Goal: Task Accomplishment & Management: Manage account settings

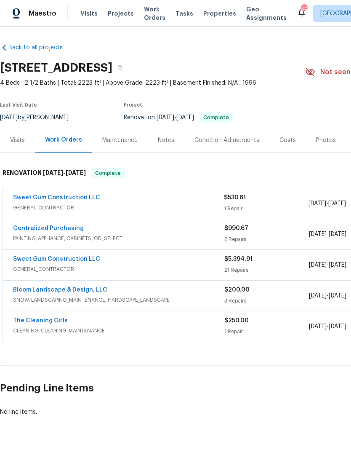
click at [20, 140] on div "Visits" at bounding box center [17, 140] width 15 height 8
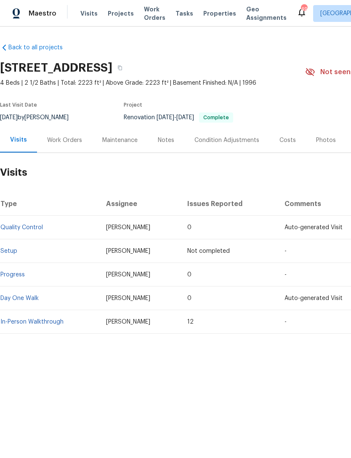
click at [80, 17] on span "Visits" at bounding box center [88, 13] width 17 height 8
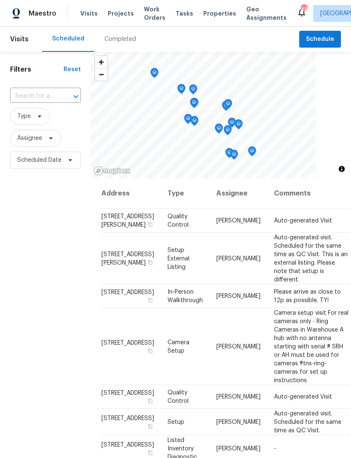
click at [38, 96] on input "text" at bounding box center [33, 96] width 47 height 13
type input "vestri"
click at [41, 120] on li "16 Vestrial Ln, Durham, NC 27703" at bounding box center [45, 116] width 70 height 14
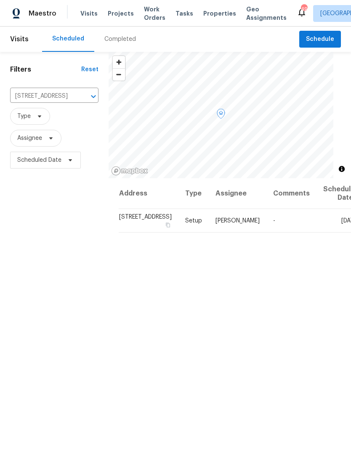
click at [0, 0] on icon at bounding box center [0, 0] width 0 height 0
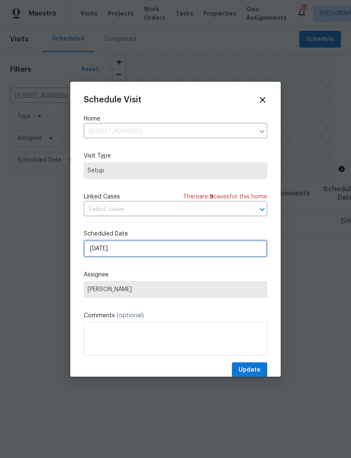
click at [179, 251] on input "8/18/2025" at bounding box center [176, 248] width 184 height 17
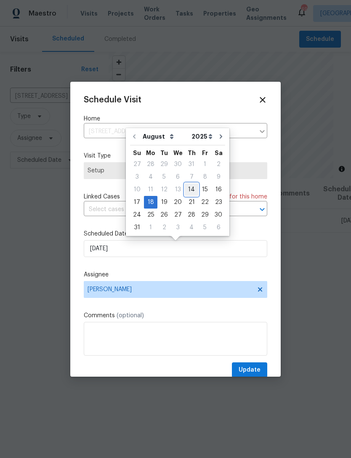
click at [190, 190] on div "14" at bounding box center [191, 190] width 13 height 12
type input "8/14/2025"
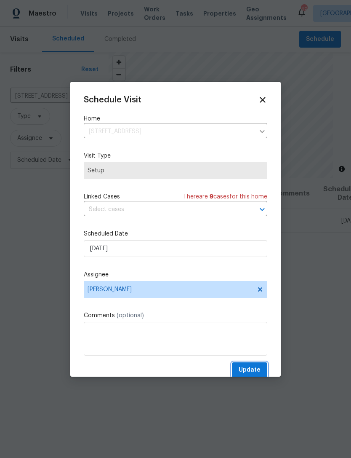
click at [253, 370] on span "Update" at bounding box center [250, 370] width 22 height 11
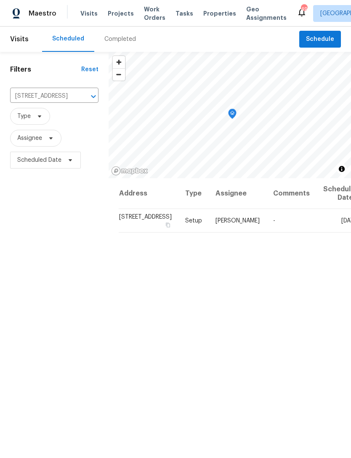
click at [244, 339] on div "Address Type Assignee Comments Scheduled Date ↑ 16 Vestrial Ln, Durham, NC 2770…" at bounding box center [230, 361] width 243 height 366
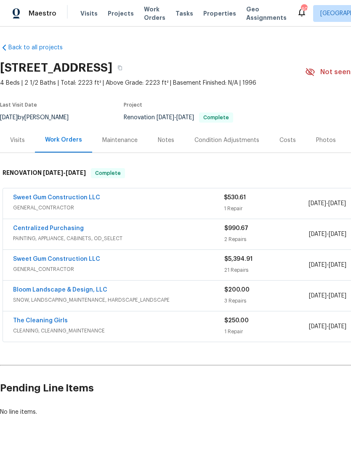
click at [27, 287] on link "Bloom Landscape & Design, LLC" at bounding box center [60, 290] width 94 height 6
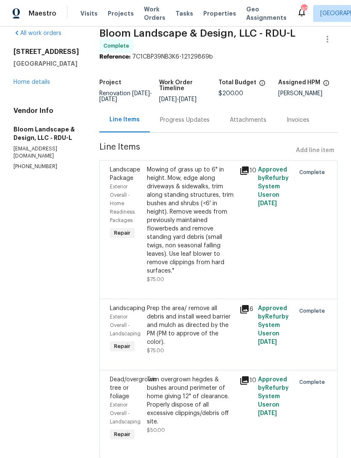
scroll to position [11, 0]
click at [29, 85] on link "Home details" at bounding box center [31, 83] width 37 height 6
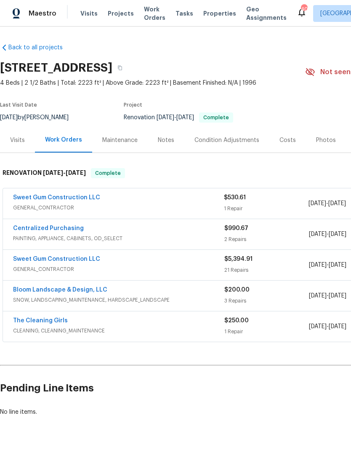
click at [30, 199] on link "Sweet Gum Construction LLC" at bounding box center [56, 198] width 87 height 6
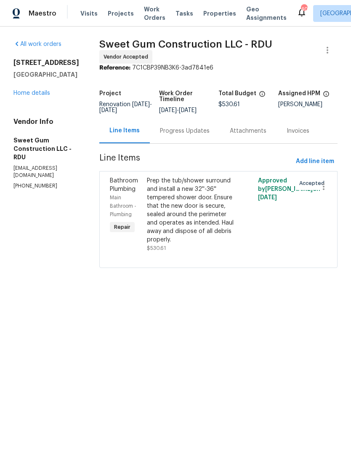
click at [26, 93] on link "Home details" at bounding box center [31, 93] width 37 height 6
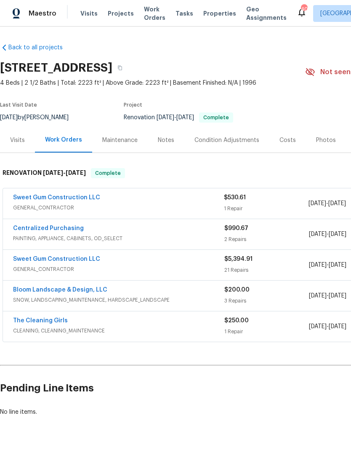
click at [28, 199] on link "Sweet Gum Construction LLC" at bounding box center [56, 198] width 87 height 6
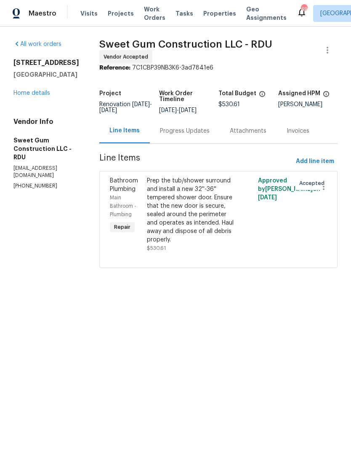
click at [42, 91] on link "Home details" at bounding box center [31, 93] width 37 height 6
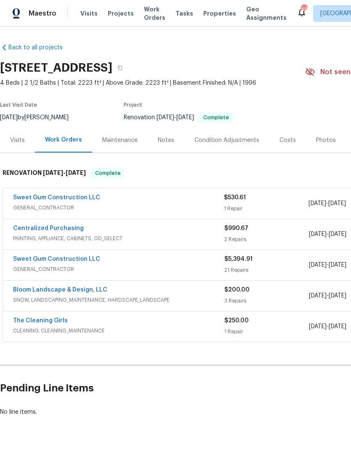
click at [30, 258] on link "Sweet Gum Construction LLC" at bounding box center [56, 259] width 87 height 6
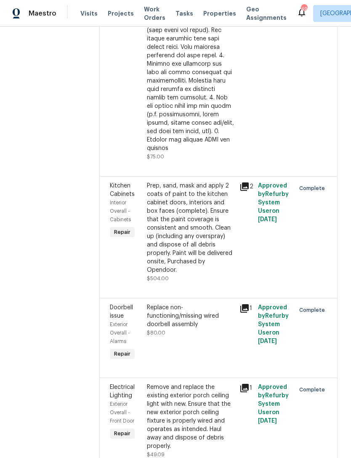
scroll to position [486, 0]
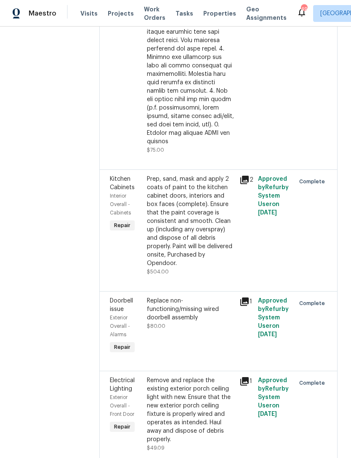
click at [207, 267] on div "Prep, sand, mask and apply 2 coats of paint to the kitchen cabinet doors, inter…" at bounding box center [191, 221] width 88 height 93
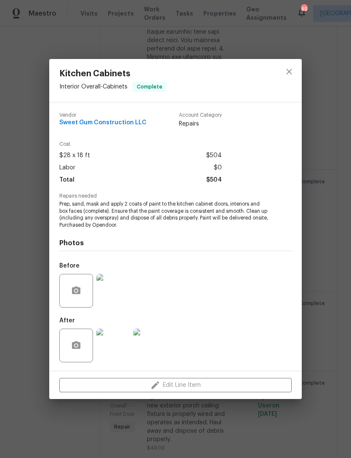
click at [117, 293] on img at bounding box center [113, 291] width 34 height 34
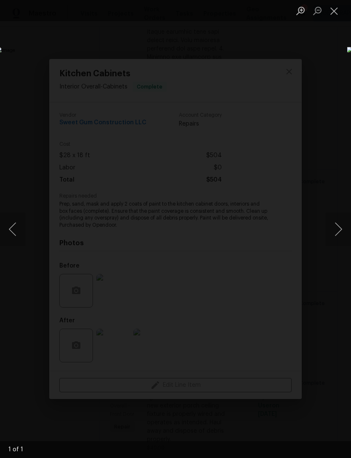
click at [339, 6] on button "Close lightbox" at bounding box center [334, 10] width 17 height 15
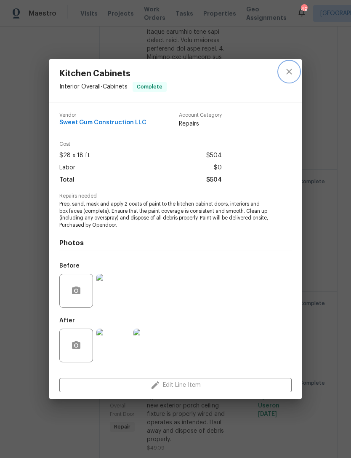
click at [293, 69] on icon "close" at bounding box center [289, 72] width 10 height 10
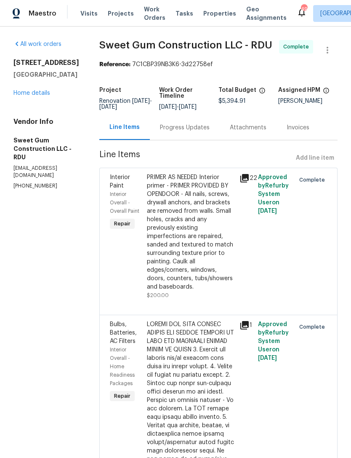
scroll to position [0, 0]
click at [29, 91] on link "Home details" at bounding box center [31, 93] width 37 height 6
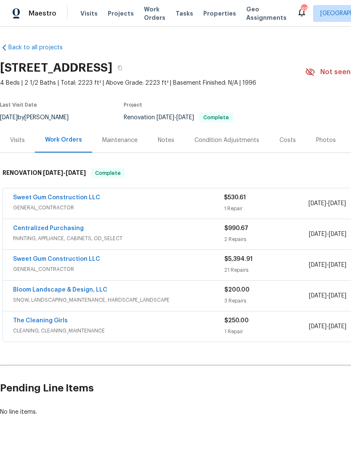
click at [318, 139] on div "Photos" at bounding box center [326, 140] width 20 height 8
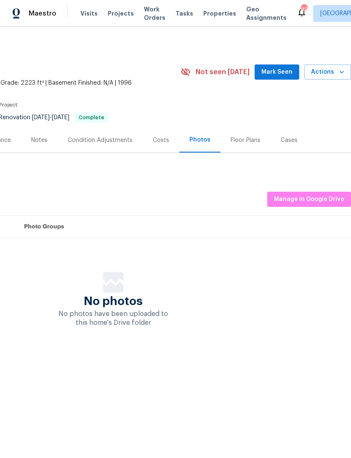
scroll to position [0, 125]
click at [319, 198] on span "Manage in Google Drive" at bounding box center [309, 199] width 70 height 11
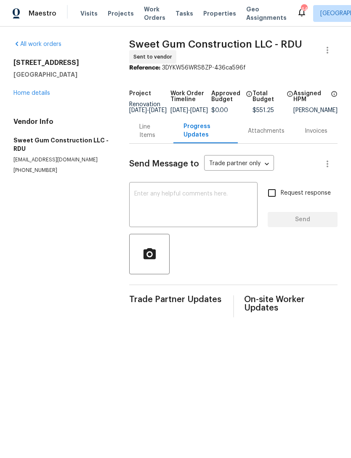
click at [144, 135] on div "Line Items" at bounding box center [151, 131] width 24 height 17
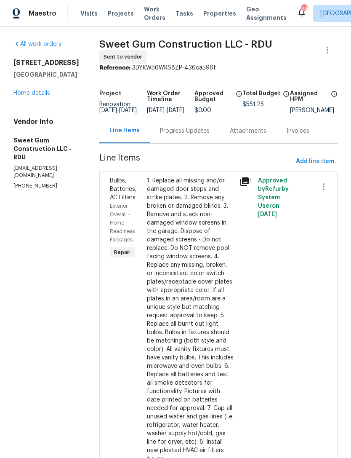
click at [193, 135] on div "Progress Updates" at bounding box center [185, 131] width 50 height 8
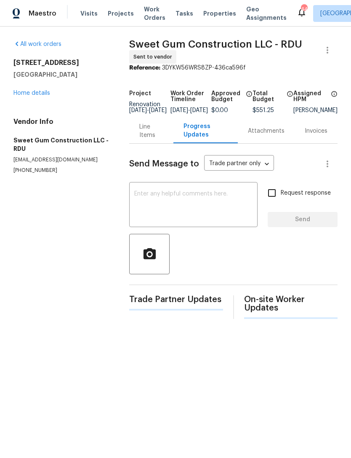
click at [28, 96] on link "Home details" at bounding box center [31, 93] width 37 height 6
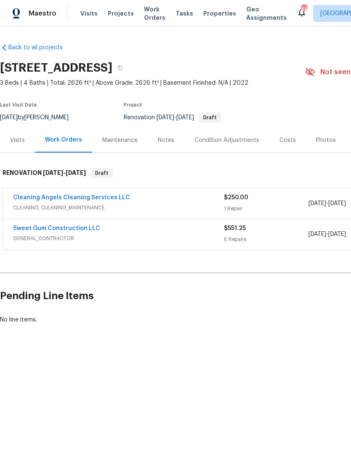
click at [170, 137] on div "Notes" at bounding box center [166, 140] width 16 height 8
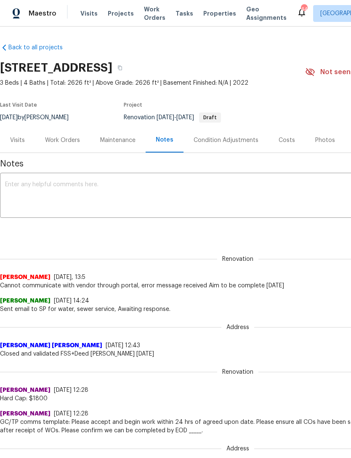
click at [251, 197] on textarea at bounding box center [238, 195] width 466 height 29
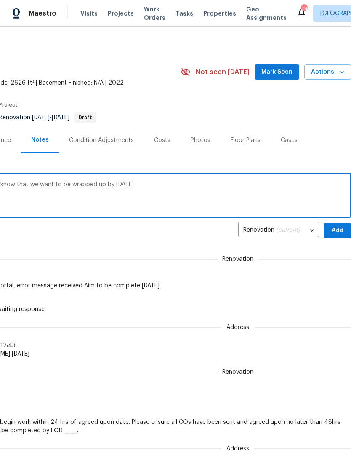
scroll to position [0, 125]
type textarea "Confirm GC will be on site tomorrow and they know that we want to be wrapped up…"
click at [337, 227] on span "Add" at bounding box center [337, 230] width 13 height 11
